Goal: Transaction & Acquisition: Purchase product/service

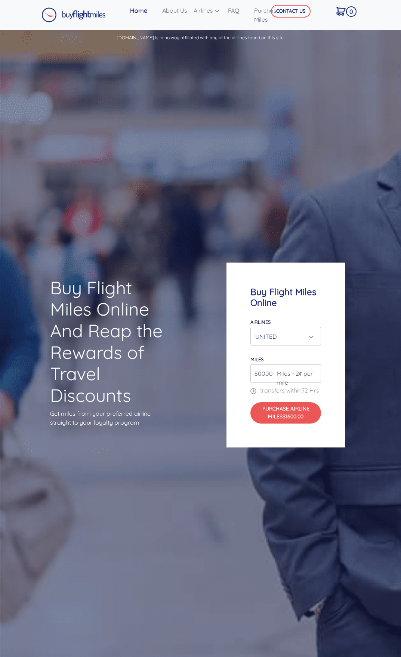
scroll to position [144, 0]
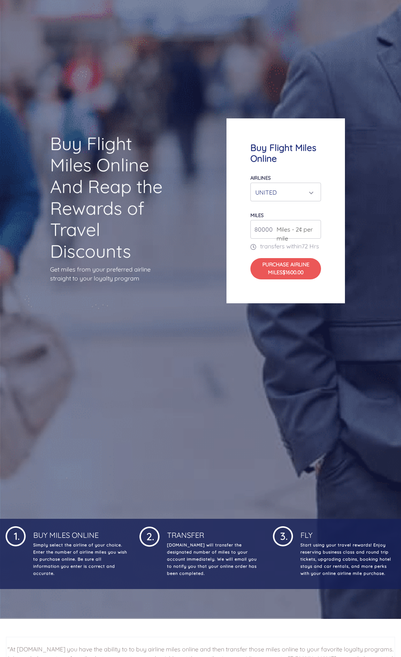
click at [339, 226] on div "Buy Flight Miles Online Airlines Air Canada Aeroplan Air France/KLM Flying Blue…" at bounding box center [285, 210] width 118 height 185
click at [289, 183] on div "UNITED" at bounding box center [286, 192] width 70 height 18
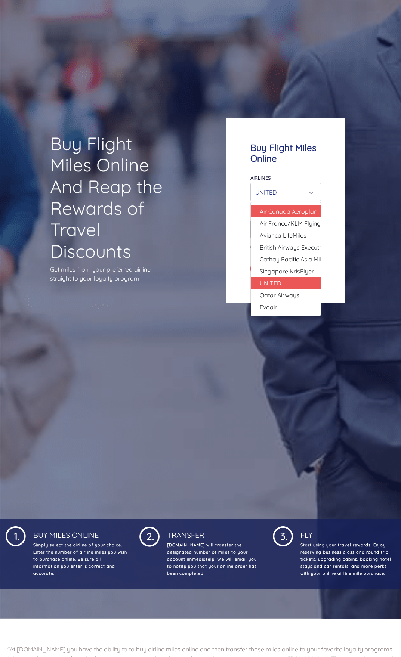
click at [292, 207] on span "Air Canada Aeroplan" at bounding box center [289, 211] width 58 height 9
select select "Air Canada Aeroplan"
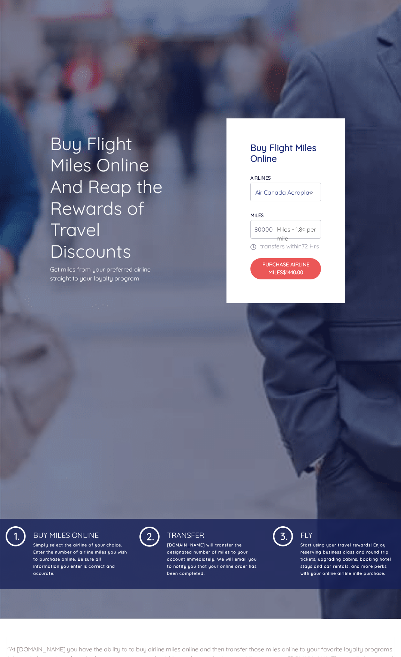
click at [279, 185] on div "Air Canada Aeroplan" at bounding box center [283, 192] width 56 height 14
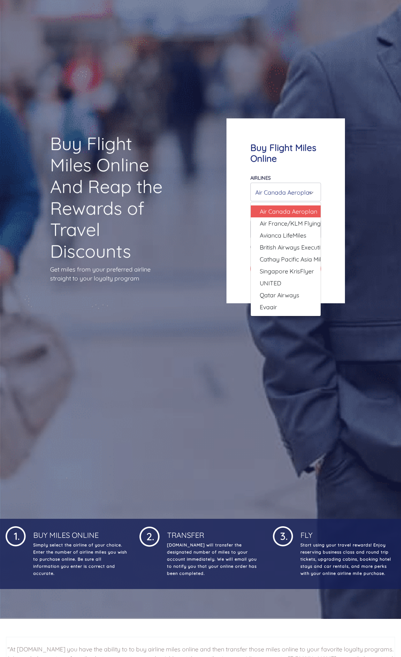
click at [122, 266] on p "Get miles from your preferred airline straight to your loyalty program" at bounding box center [112, 274] width 124 height 18
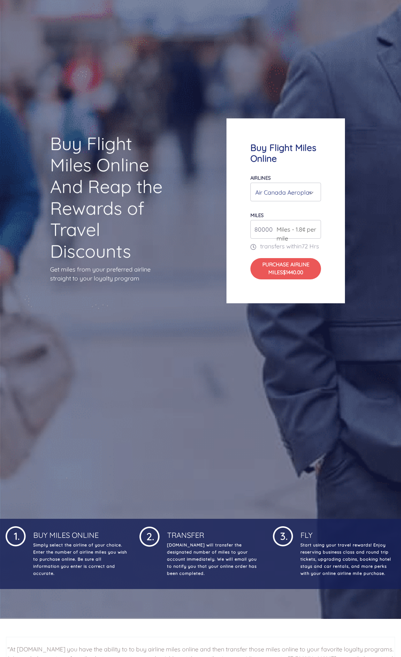
drag, startPoint x: 155, startPoint y: 297, endPoint x: 137, endPoint y: 284, distance: 21.5
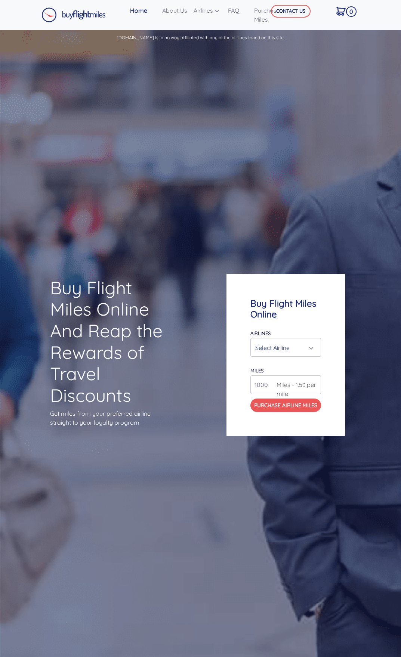
click at [239, 390] on div "Buy Flight Miles Online Airlines Air Canada Aeroplan Air France/KLM Flying Blue…" at bounding box center [285, 355] width 118 height 162
click at [260, 382] on input "1000" at bounding box center [285, 384] width 71 height 19
click at [299, 346] on div "Select Airline" at bounding box center [283, 348] width 56 height 14
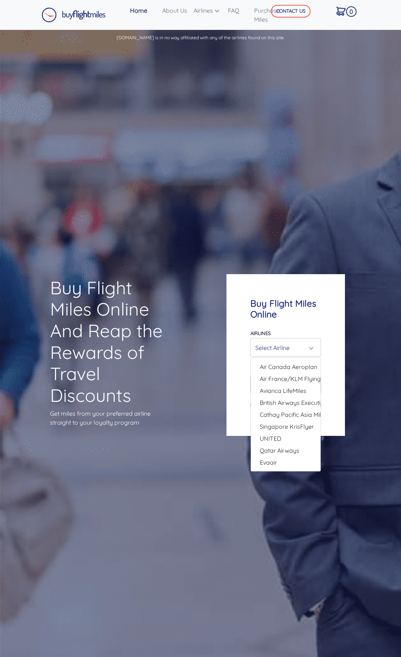
drag, startPoint x: 343, startPoint y: 409, endPoint x: 349, endPoint y: 416, distance: 9.3
click at [342, 409] on div "Buy Flight Miles Online Airlines Air Canada Aeroplan Air France/KLM Flying Blue…" at bounding box center [285, 355] width 118 height 162
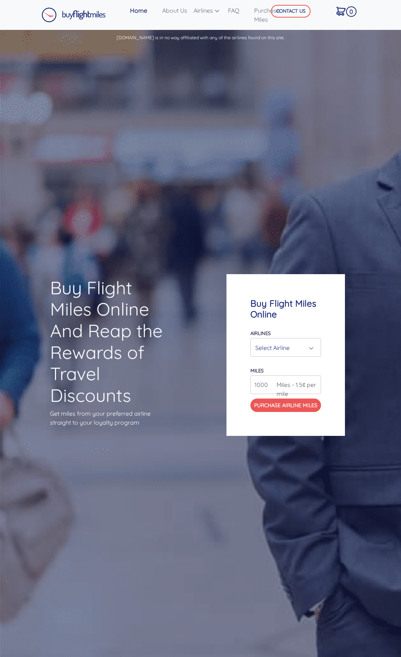
click at [289, 332] on div "Airlines Air Canada Aeroplan Air France/KLM Flying Blue Avianca LifeMiles Briti…" at bounding box center [285, 342] width 71 height 28
click at [292, 338] on button "Select Airline" at bounding box center [285, 347] width 71 height 19
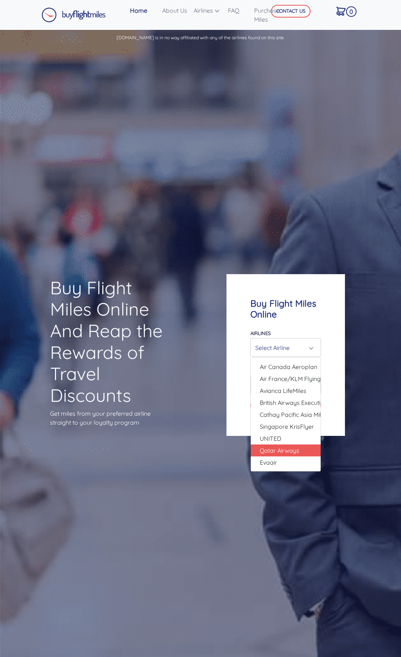
click at [291, 453] on span "Qatar Airways" at bounding box center [280, 450] width 40 height 9
select select "Qatar Airways"
type input "10000"
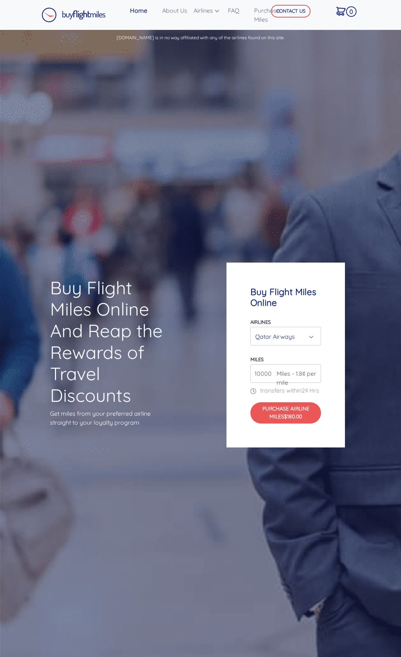
drag, startPoint x: 305, startPoint y: 327, endPoint x: 300, endPoint y: 342, distance: 16.2
click at [304, 339] on div "Qatar Airways" at bounding box center [283, 337] width 56 height 14
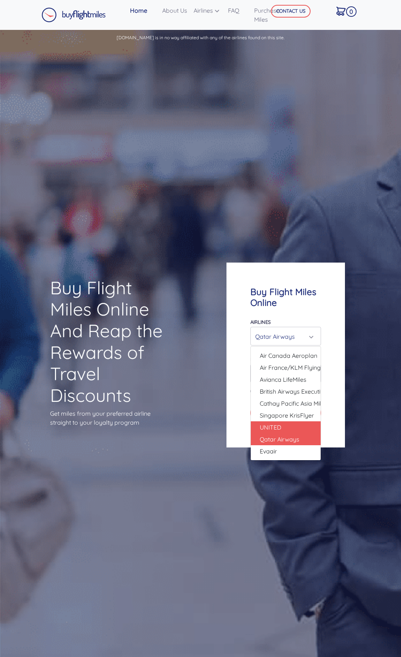
click at [280, 423] on span "UNITED" at bounding box center [271, 427] width 22 height 9
select select "UNITED"
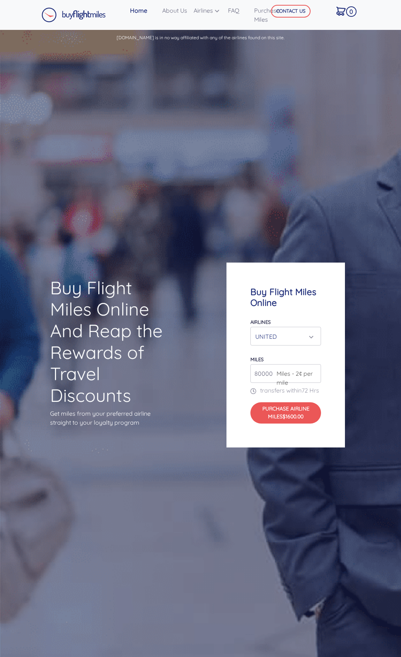
drag, startPoint x: 273, startPoint y: 371, endPoint x: 268, endPoint y: 370, distance: 5.7
click at [268, 370] on div "80000 Miles - 2¢ per mile" at bounding box center [285, 373] width 71 height 19
drag, startPoint x: 271, startPoint y: 368, endPoint x: 254, endPoint y: 360, distance: 17.7
click at [252, 364] on input "80000" at bounding box center [285, 373] width 71 height 19
click at [314, 372] on span "Miles - 2¢ per mile" at bounding box center [297, 378] width 48 height 18
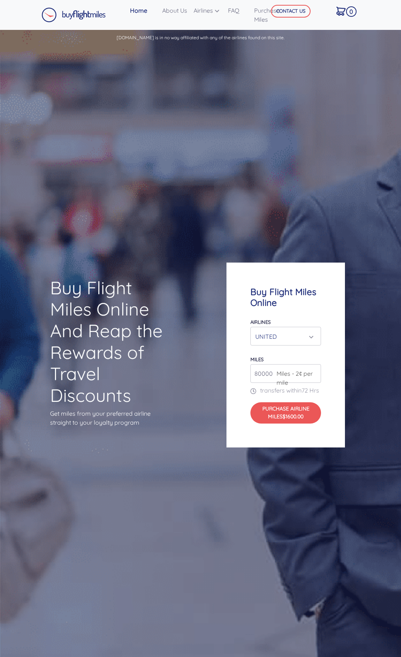
click at [314, 370] on span "Miles - 2¢ per mile" at bounding box center [297, 378] width 48 height 18
click at [302, 369] on span "Miles - 2¢ per mile" at bounding box center [297, 378] width 48 height 18
drag, startPoint x: 293, startPoint y: 369, endPoint x: 285, endPoint y: 369, distance: 7.9
click at [293, 369] on span "Miles - 2¢ per mile" at bounding box center [297, 378] width 48 height 18
click at [254, 366] on input "80000" at bounding box center [285, 373] width 71 height 19
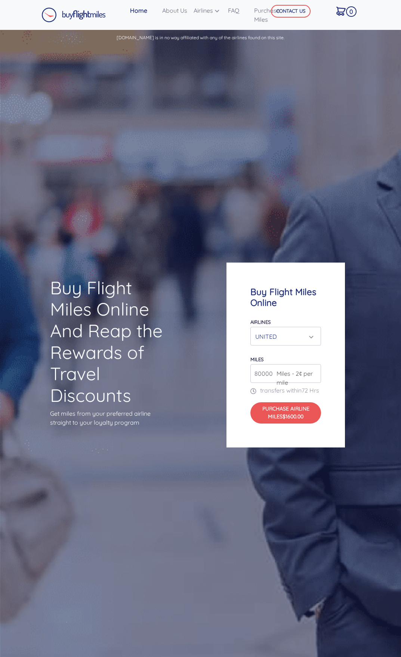
click at [313, 369] on span "Miles - 2¢ per mile" at bounding box center [297, 378] width 48 height 18
click at [266, 365] on input "80000" at bounding box center [285, 373] width 71 height 19
drag, startPoint x: 282, startPoint y: 370, endPoint x: 247, endPoint y: 367, distance: 34.9
click at [247, 367] on div "Buy Flight Miles Online Airlines Air Canada Aeroplan Air France/KLM Flying Blue…" at bounding box center [285, 355] width 118 height 185
drag, startPoint x: 293, startPoint y: 389, endPoint x: 290, endPoint y: 382, distance: 7.9
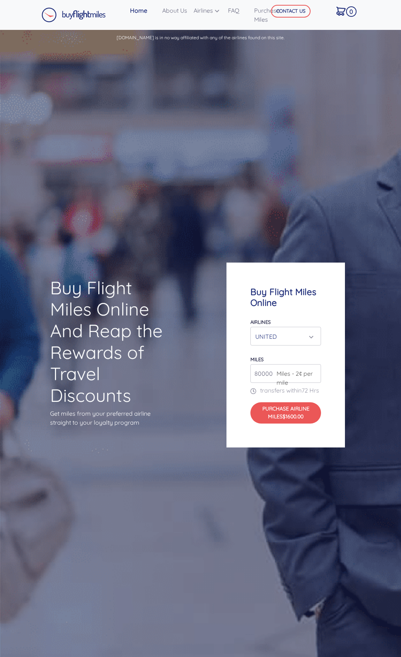
click at [293, 387] on p "transfers within 72 Hrs" at bounding box center [285, 390] width 71 height 9
click at [273, 374] on span "Miles - 2¢ per mile" at bounding box center [297, 378] width 48 height 18
click at [268, 372] on input "80000" at bounding box center [285, 373] width 71 height 19
type input "10"
click at [209, 368] on div "Buy Flight Miles Online And Reap the Rewards of Travel Discounts Get miles from…" at bounding box center [200, 355] width 401 height 616
